Goal: Transaction & Acquisition: Purchase product/service

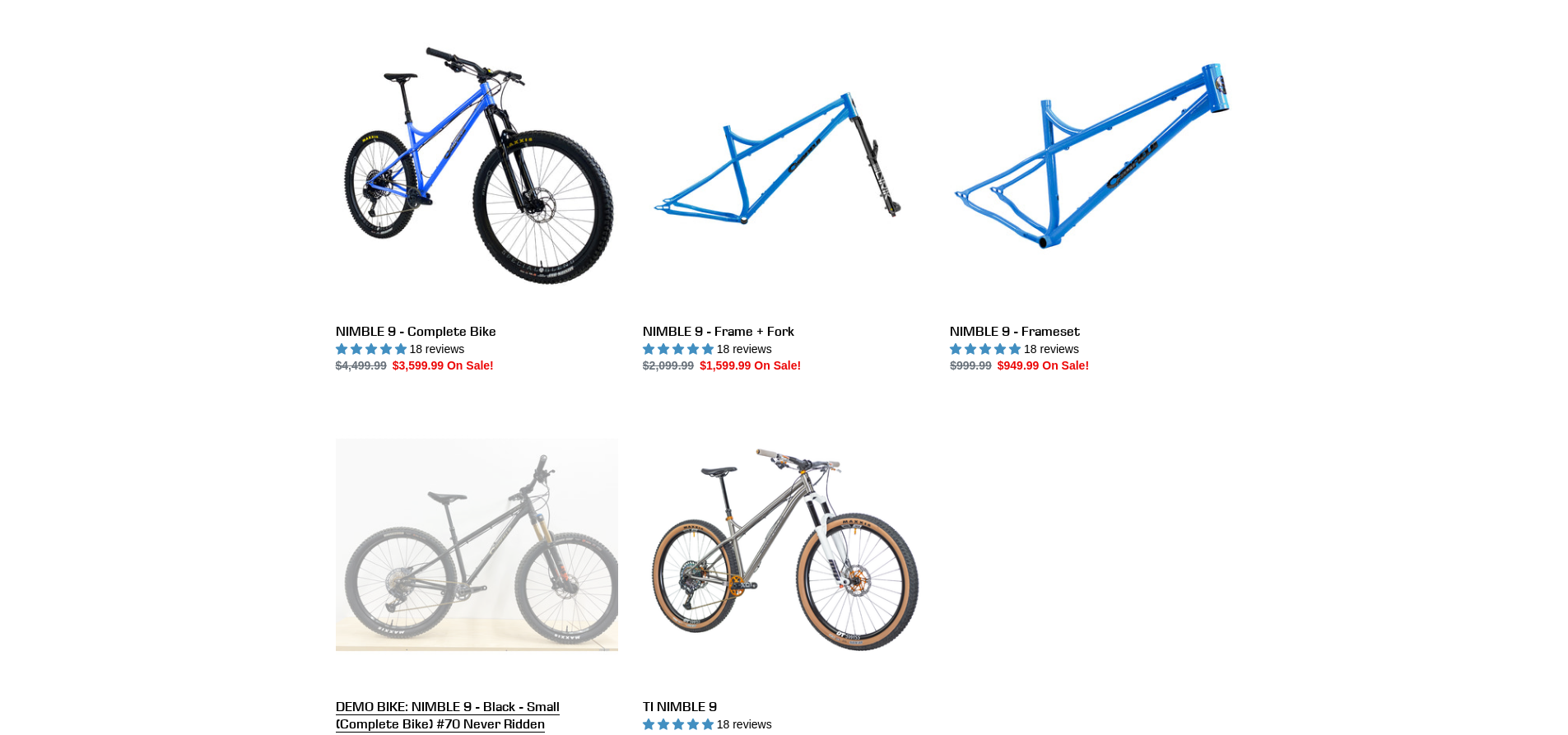
scroll to position [494, 0]
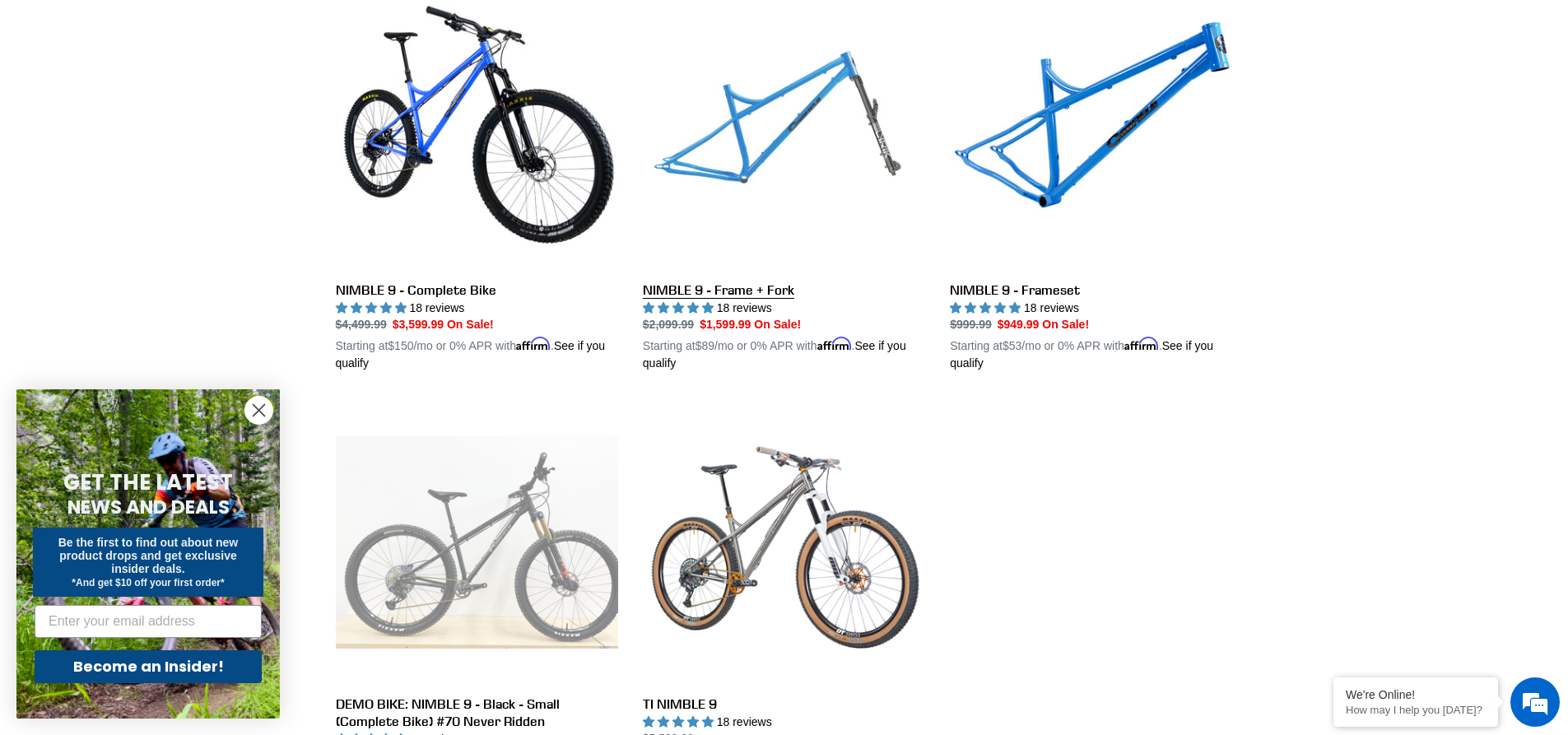
click at [735, 284] on link "NIMBLE 9 - Frame + Fork" at bounding box center [784, 180] width 283 height 385
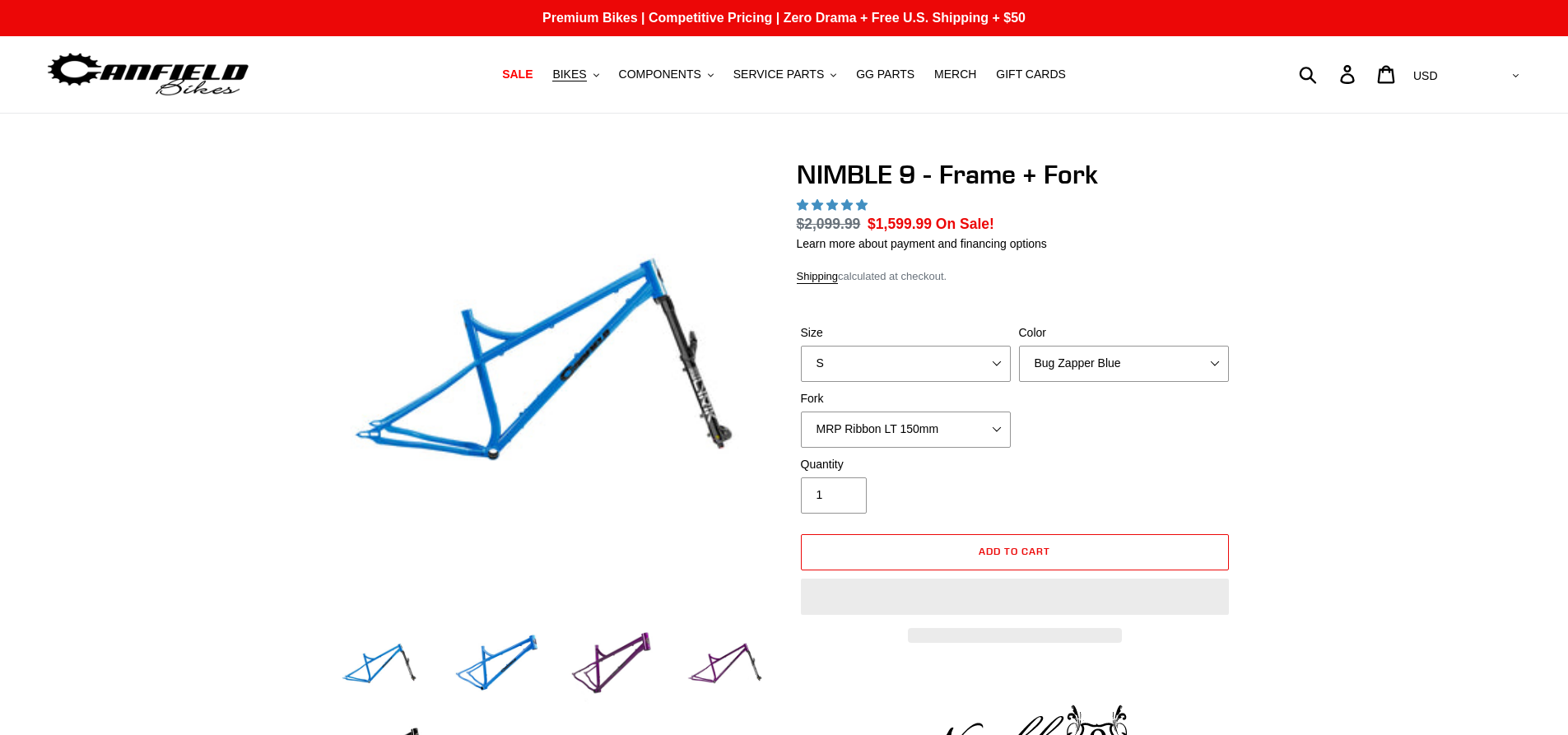
select select "highest-rating"
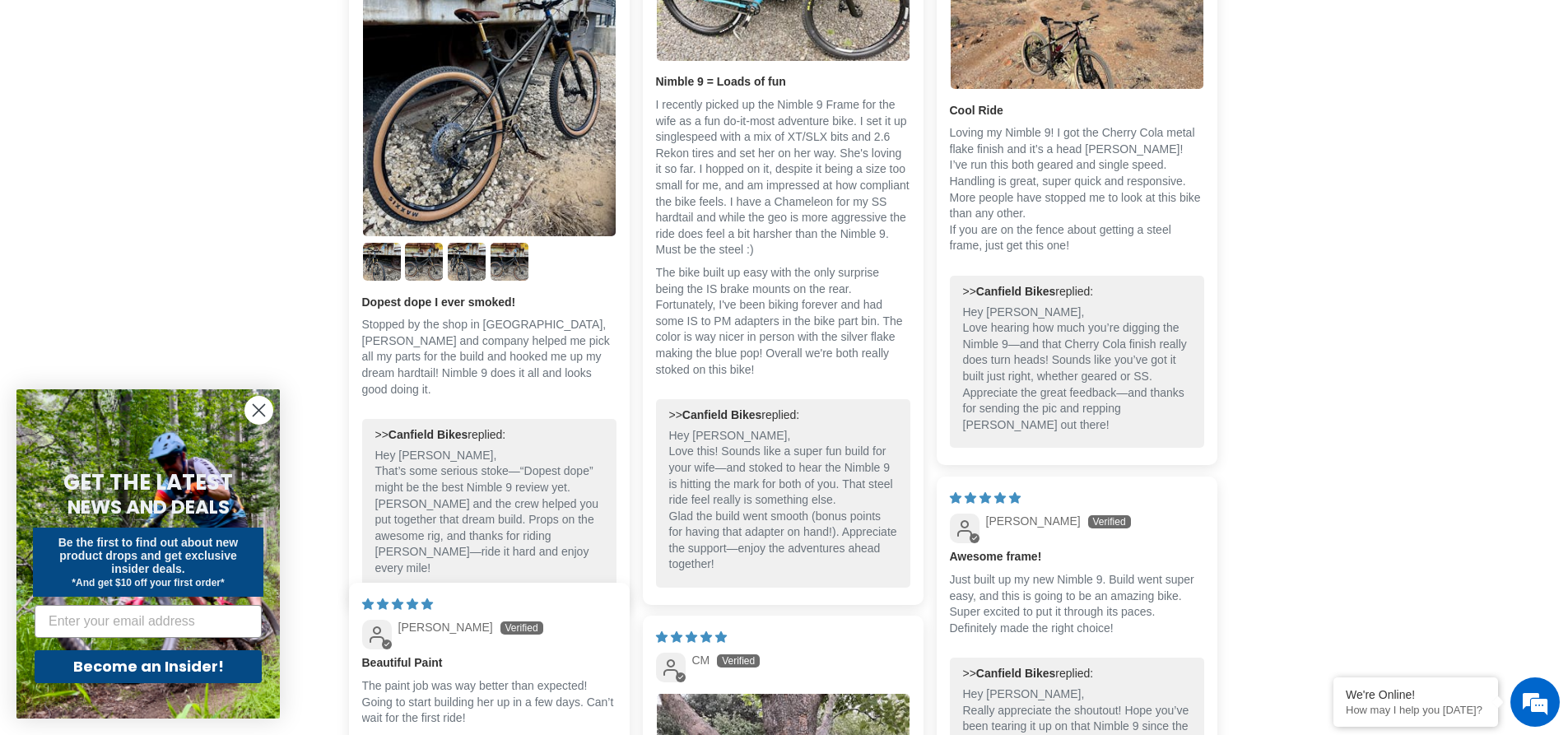
scroll to position [2963, 0]
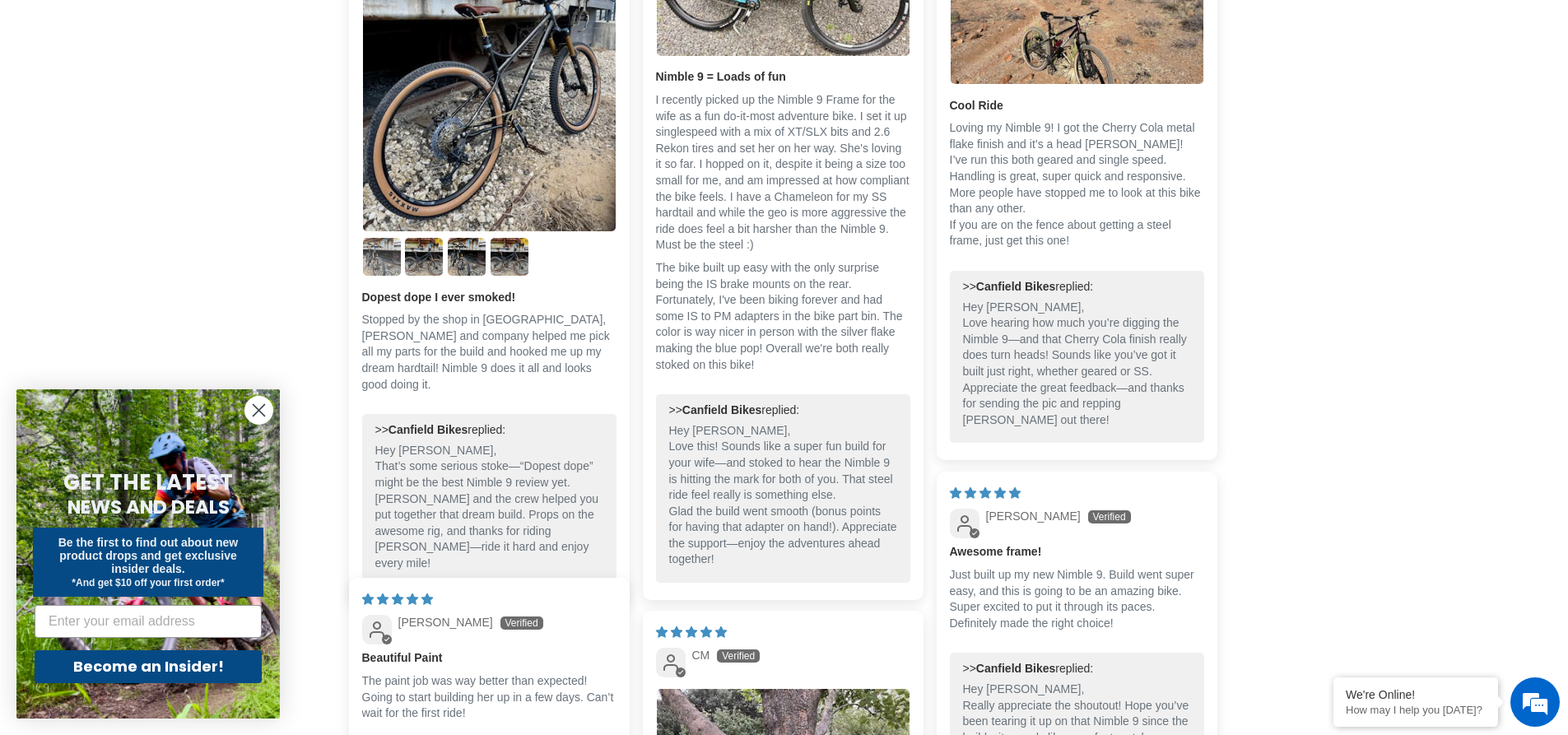
click at [388, 273] on img "Link to user picture 2" at bounding box center [381, 257] width 38 height 38
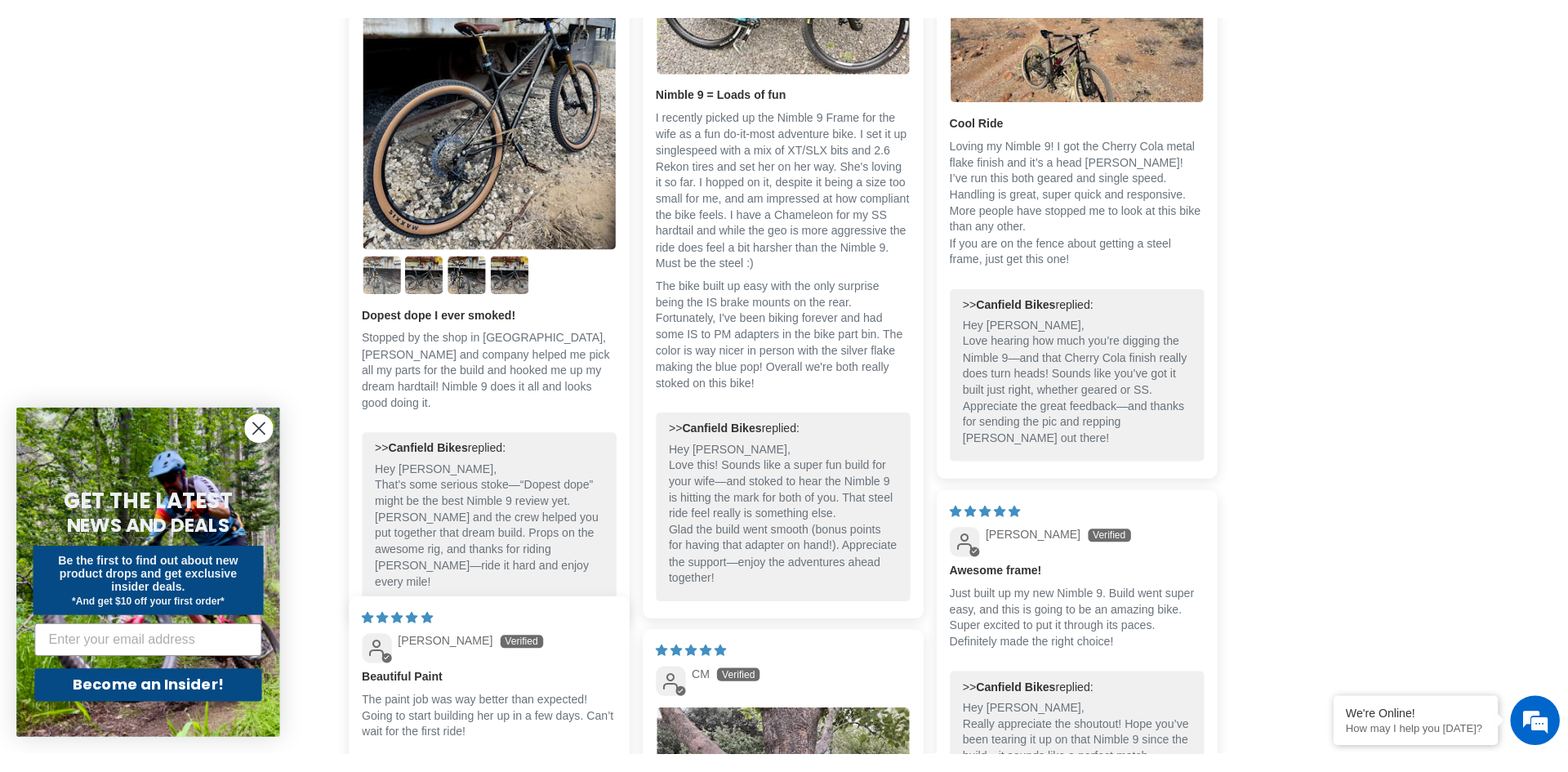
scroll to position [0, 0]
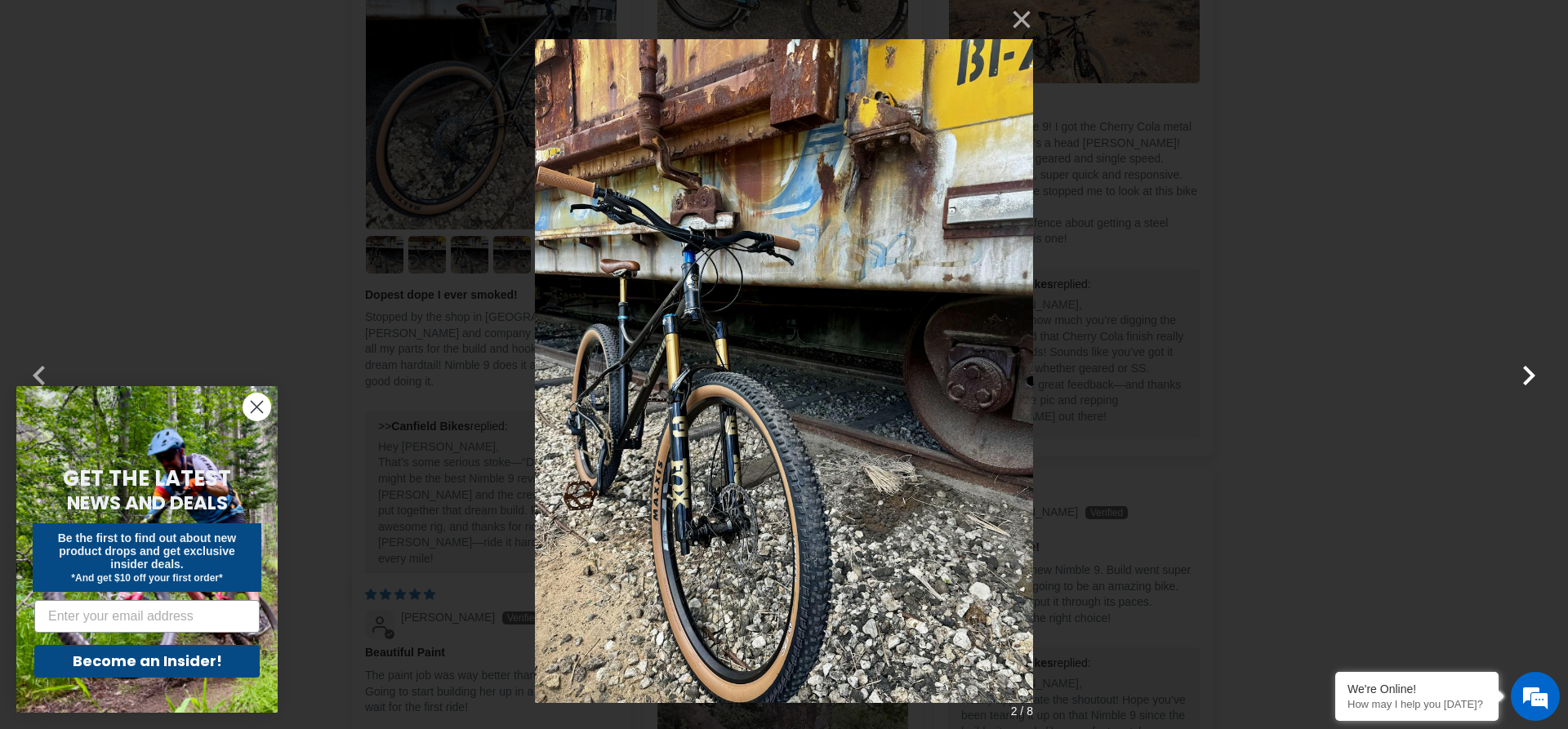
click at [1520, 374] on button "button" at bounding box center [1528, 365] width 39 height 39
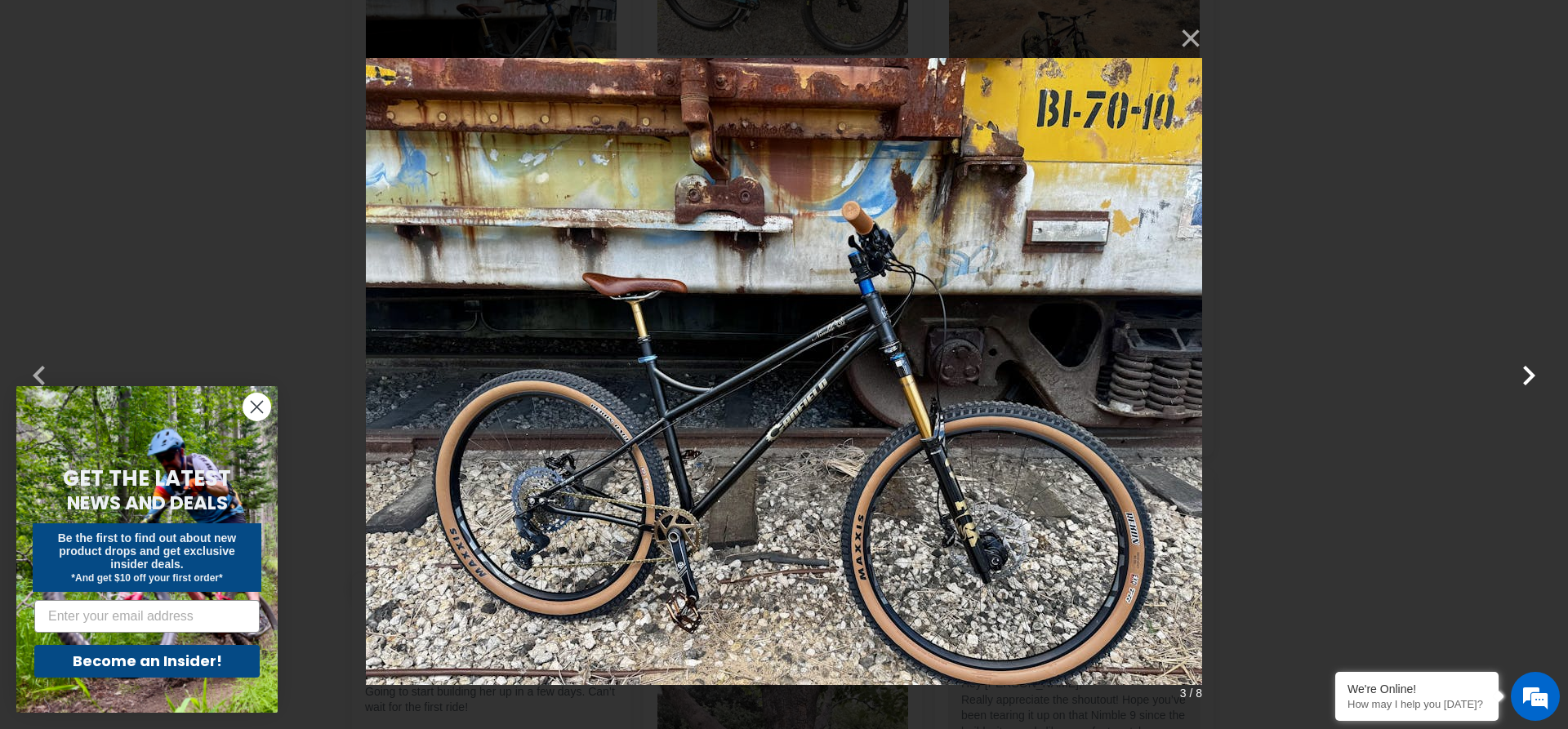
click at [1520, 374] on button "button" at bounding box center [1528, 365] width 39 height 39
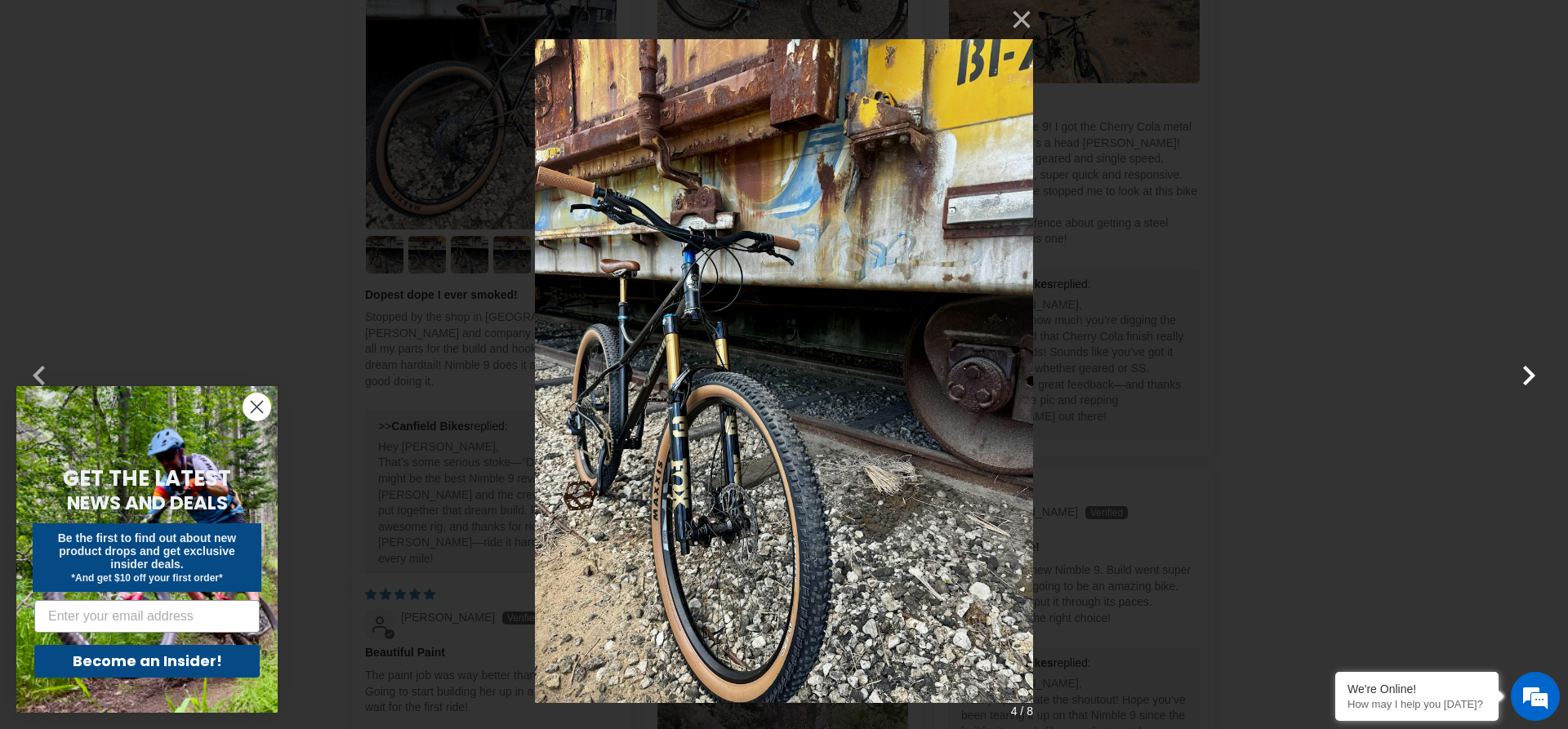
click at [1520, 374] on button "button" at bounding box center [1528, 365] width 39 height 39
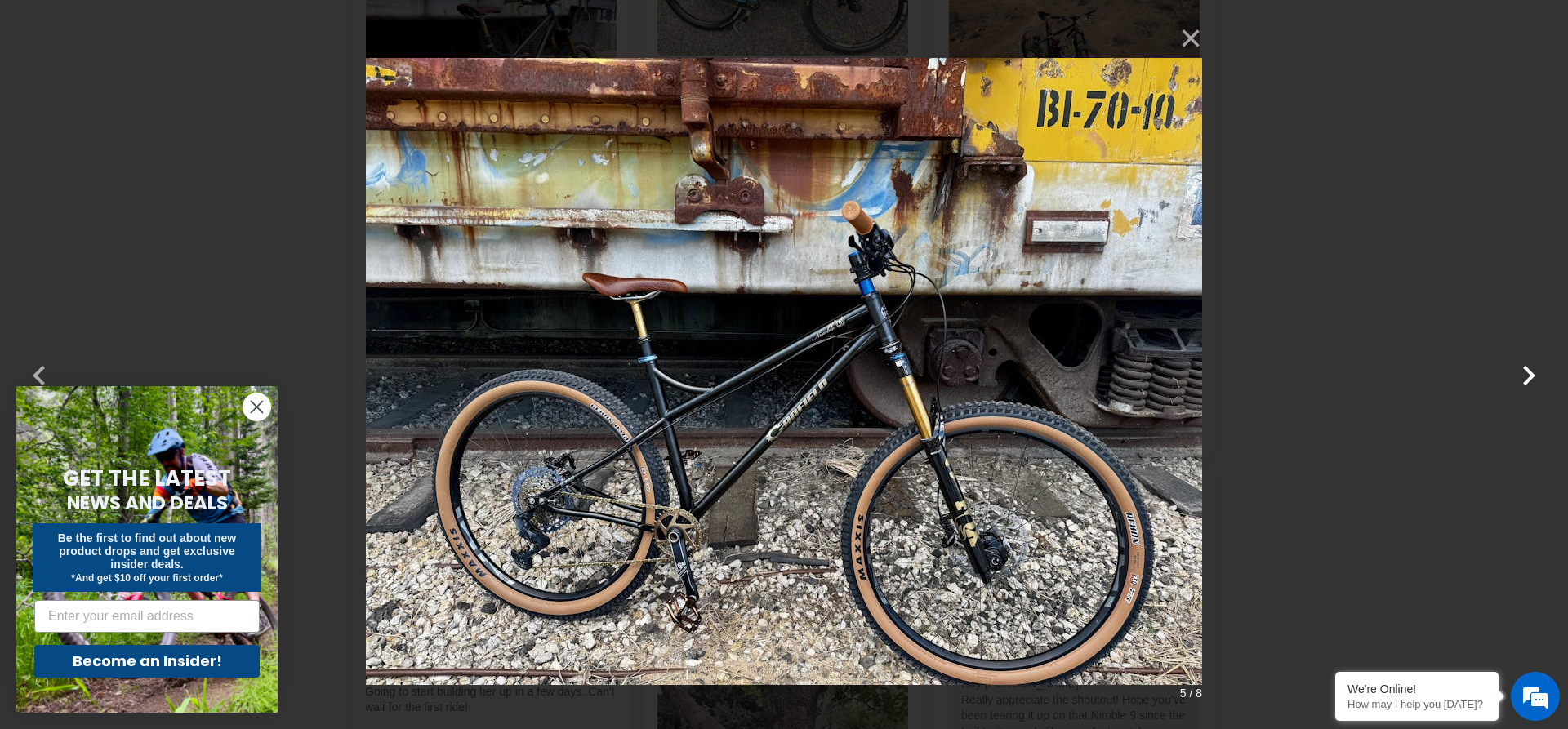
click at [1520, 374] on button "button" at bounding box center [1528, 365] width 39 height 39
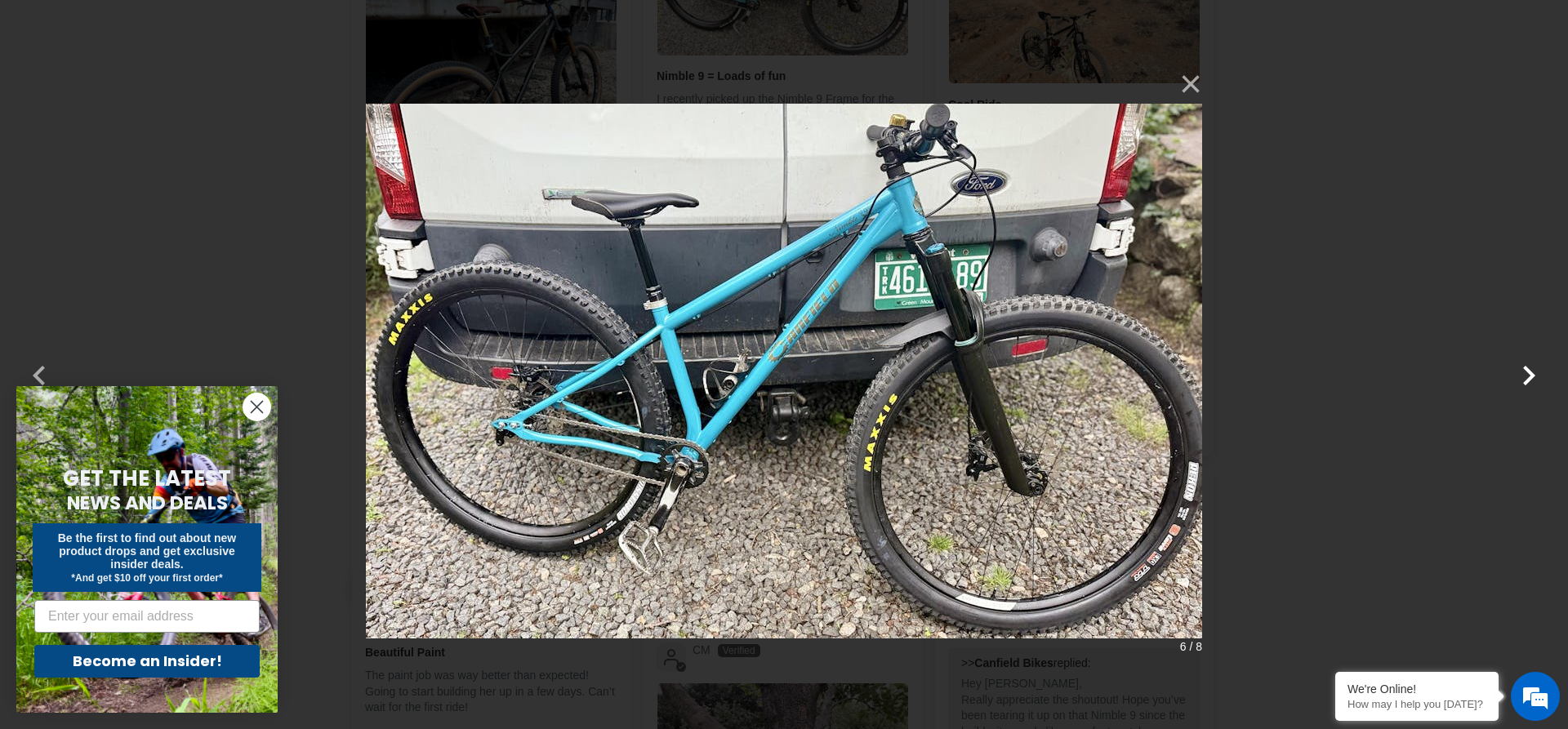
click at [1538, 378] on button "button" at bounding box center [1528, 365] width 39 height 39
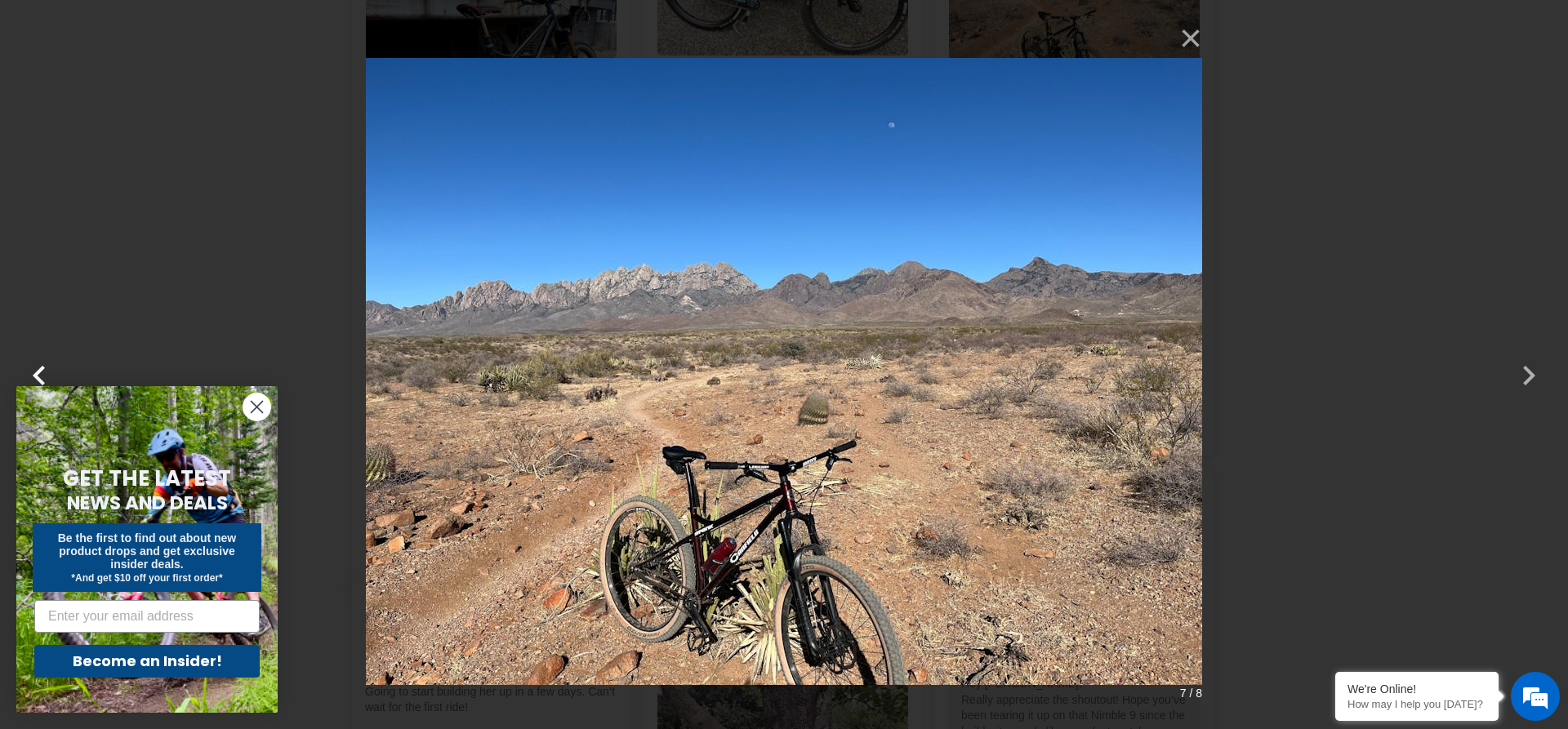
click at [34, 361] on button "button" at bounding box center [39, 365] width 39 height 39
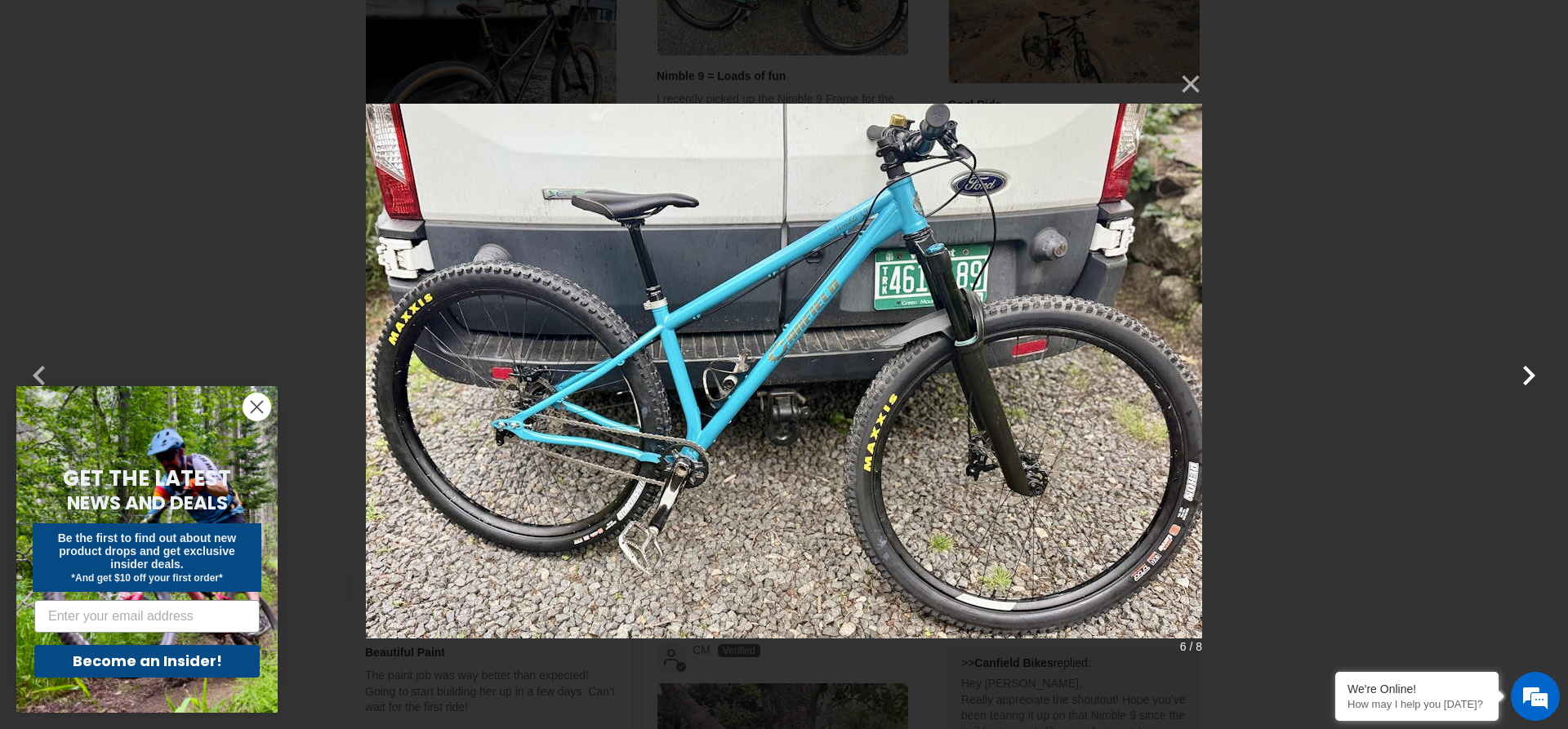
click at [1534, 381] on button "button" at bounding box center [1528, 365] width 39 height 39
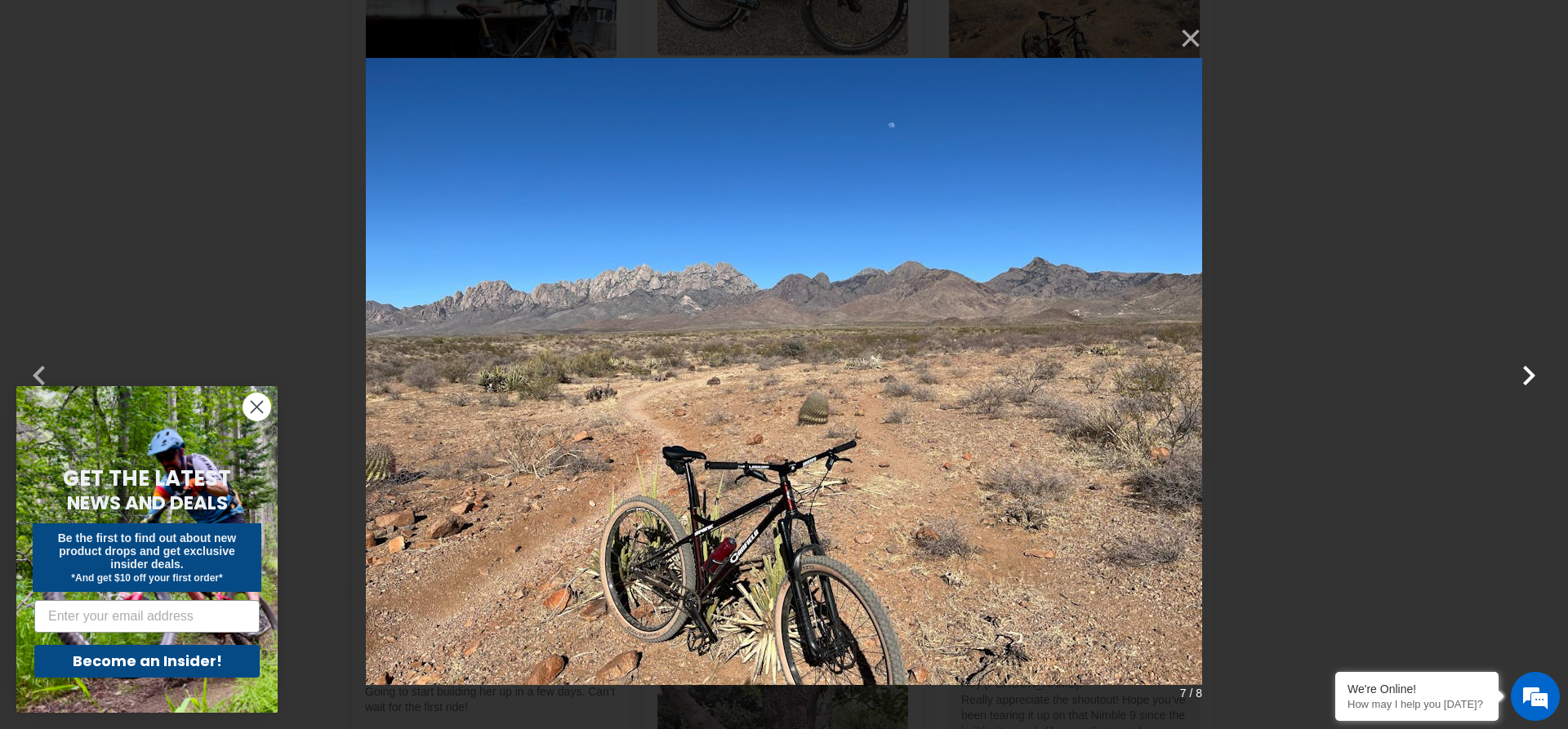
click at [1534, 381] on button "button" at bounding box center [1528, 365] width 39 height 39
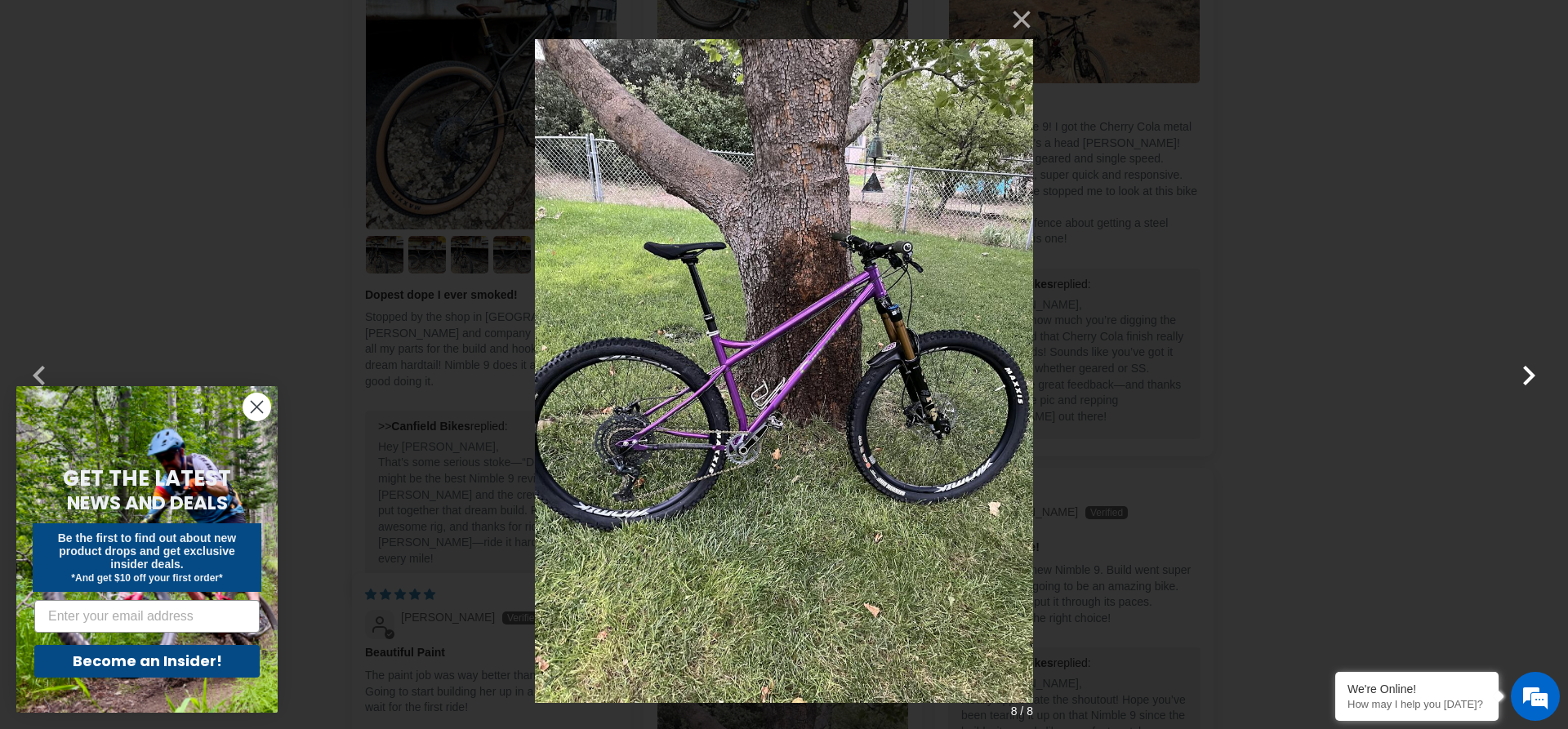
click at [1534, 381] on button "button" at bounding box center [1528, 365] width 39 height 39
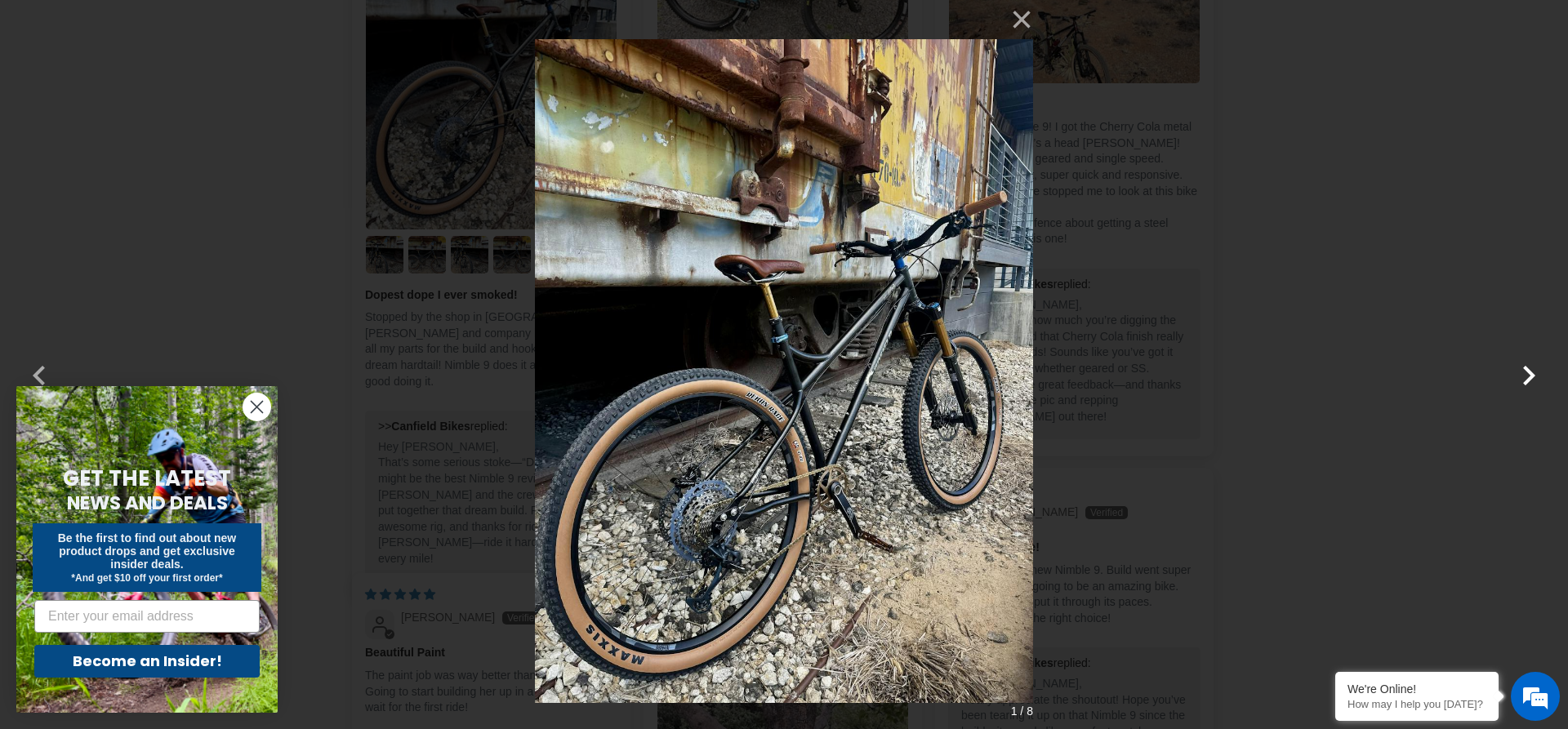
click at [1534, 381] on button "button" at bounding box center [1528, 365] width 39 height 39
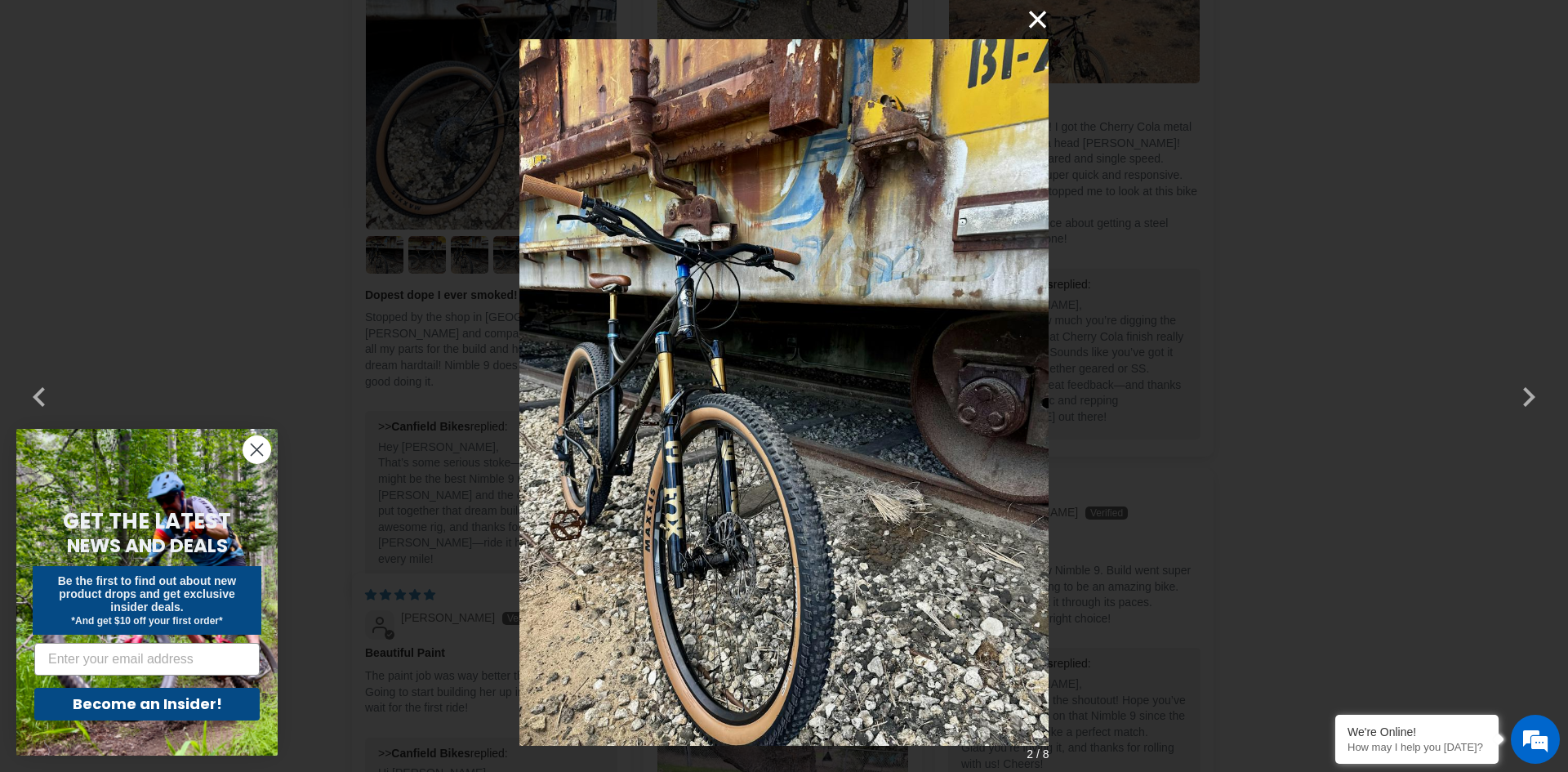
click at [1027, 22] on button "×" at bounding box center [1029, 19] width 39 height 39
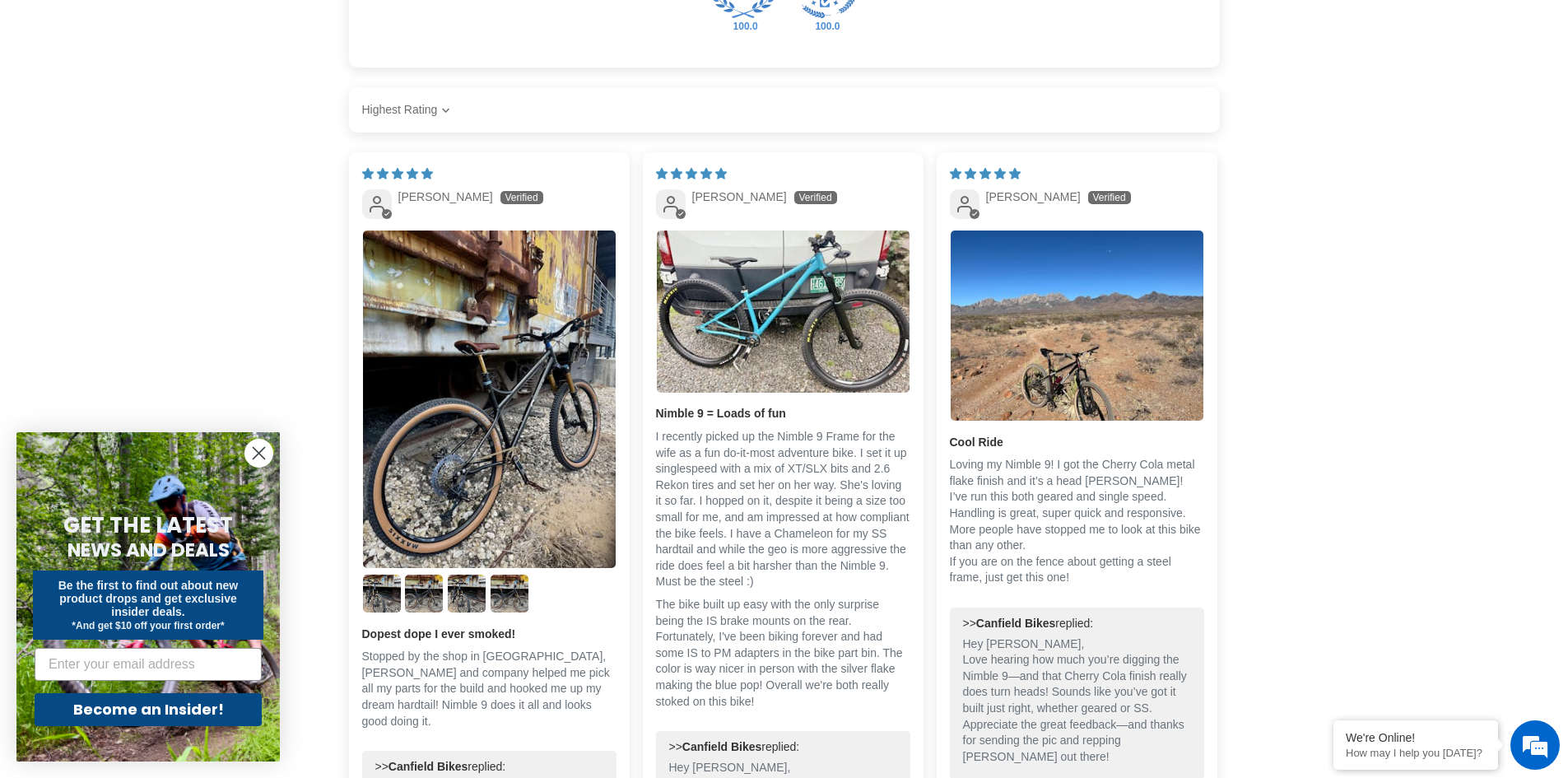
scroll to position [2306, 0]
